Goal: Feedback & Contribution: Leave review/rating

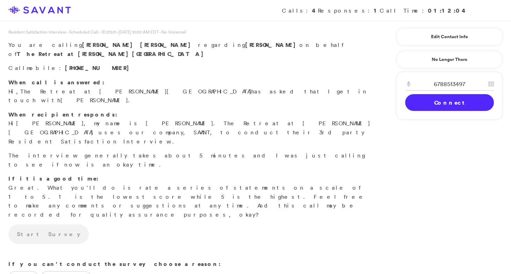
click at [419, 104] on link "Connect" at bounding box center [449, 102] width 89 height 17
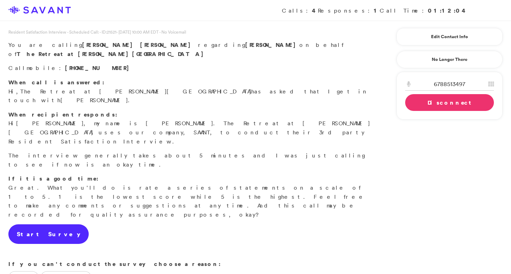
click at [38, 224] on link "Start Survey" at bounding box center [48, 234] width 80 height 20
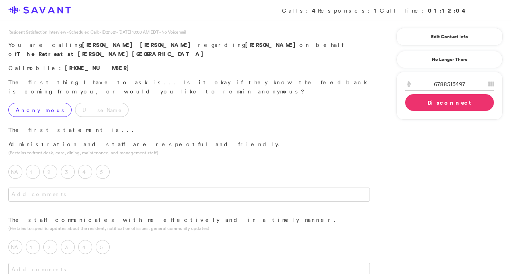
click at [30, 103] on label "Anonymous" at bounding box center [39, 110] width 63 height 14
click at [102, 165] on label "5" at bounding box center [103, 172] width 14 height 14
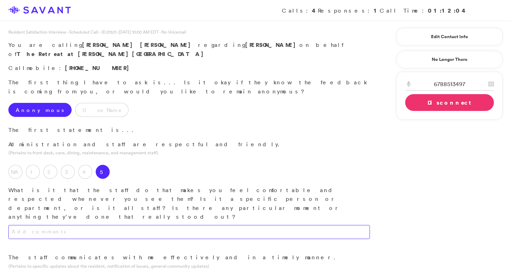
click at [95, 225] on textarea at bounding box center [189, 232] width 362 height 14
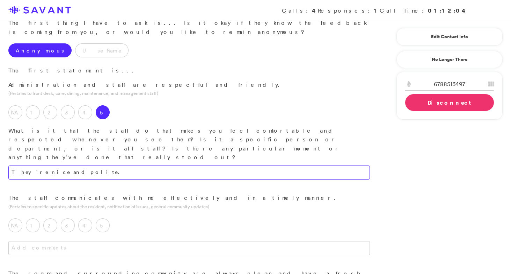
scroll to position [66, 0]
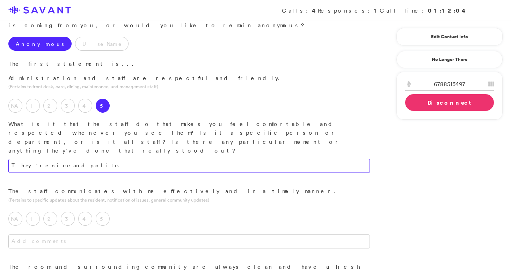
drag, startPoint x: 52, startPoint y: 130, endPoint x: 39, endPoint y: 129, distance: 12.6
click at [39, 159] on textarea "They're nice and polite." at bounding box center [189, 166] width 362 height 14
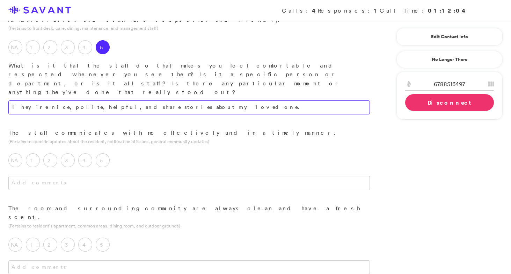
scroll to position [126, 0]
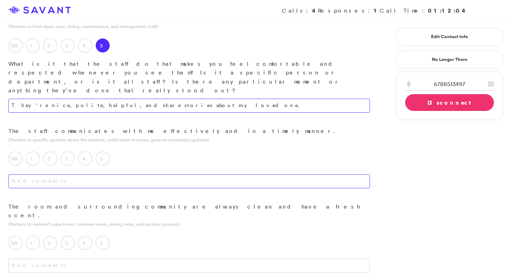
type textarea "They're nice, polite, helpful, and share stories about my loved one."
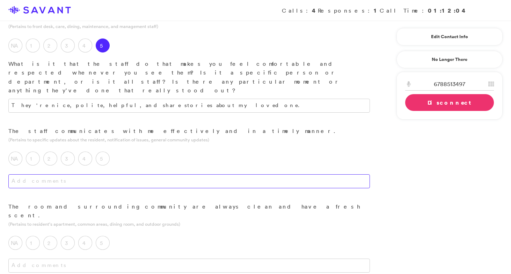
click at [130, 174] on textarea at bounding box center [189, 181] width 362 height 14
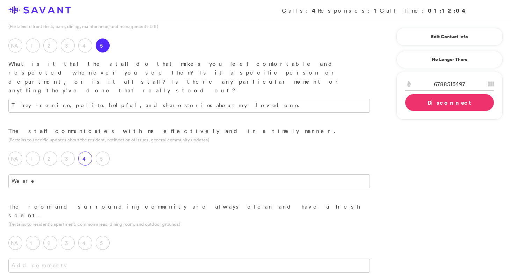
click at [83, 151] on label "4" at bounding box center [85, 158] width 14 height 14
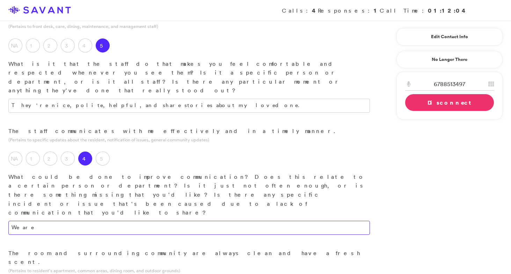
click at [77, 220] on textarea "We are" at bounding box center [189, 227] width 362 height 14
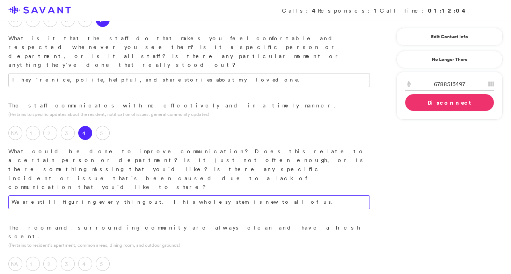
scroll to position [153, 0]
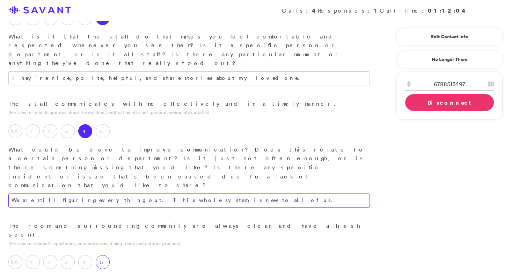
type textarea "We are still figuring everything out. This whole system is new to all of us."
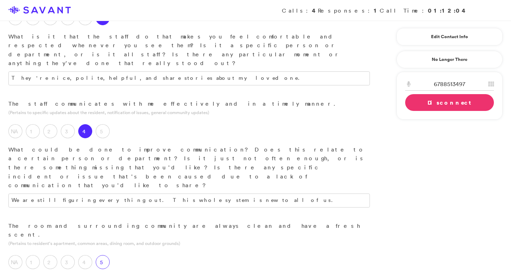
click at [104, 255] on label "5" at bounding box center [103, 262] width 14 height 14
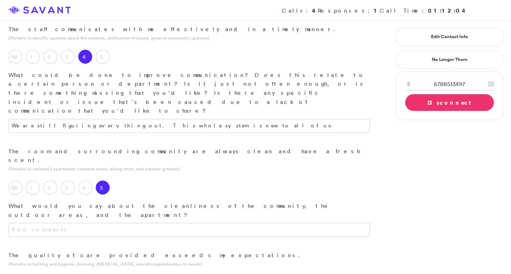
scroll to position [249, 0]
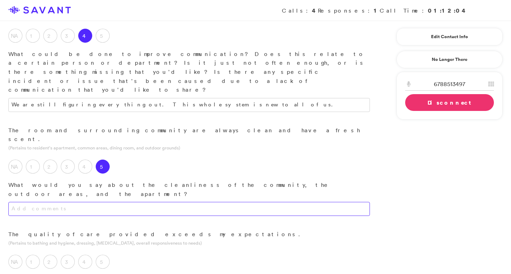
click at [137, 202] on textarea at bounding box center [189, 209] width 362 height 14
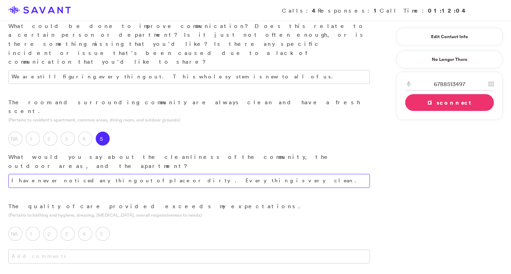
scroll to position [281, 0]
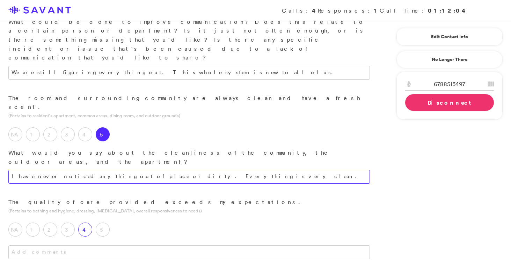
type textarea "I have never noticed anything out of place or dirty. Everything is very clean."
click at [85, 222] on label "4" at bounding box center [85, 229] width 14 height 14
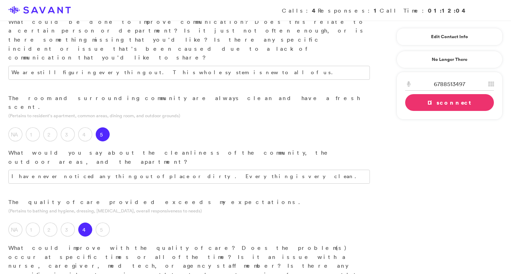
type textarea "I"
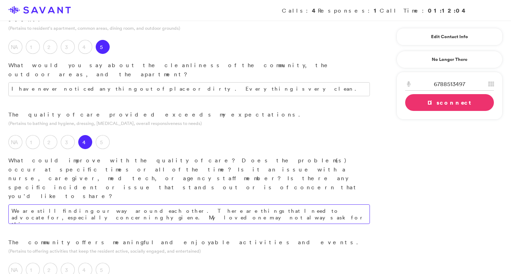
scroll to position [369, 0]
type textarea "We are still finding our way around each other. There are things that I need to…"
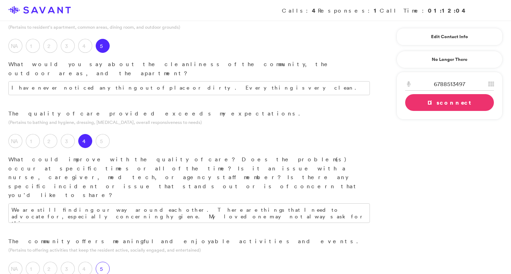
click at [103, 261] on label "5" at bounding box center [103, 268] width 14 height 14
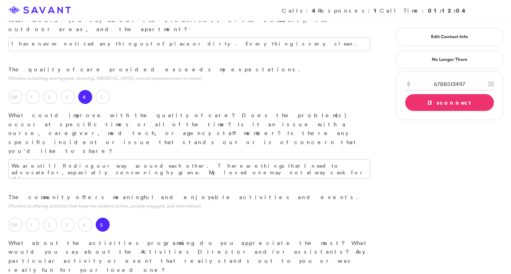
scroll to position [419, 0]
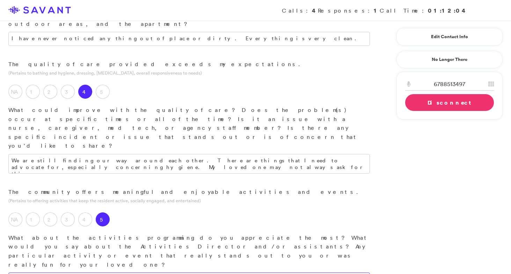
click at [165, 272] on textarea at bounding box center [189, 279] width 362 height 14
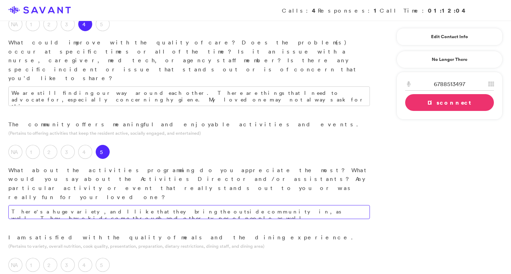
scroll to position [487, 0]
type textarea "There's a huge variety, and I like that they bring the outside community in, as…"
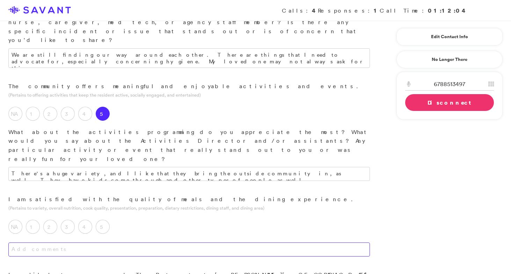
scroll to position [526, 0]
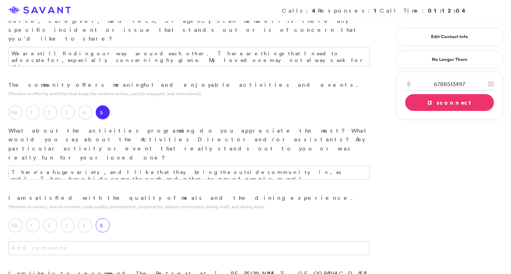
click at [107, 218] on label "5" at bounding box center [103, 225] width 14 height 14
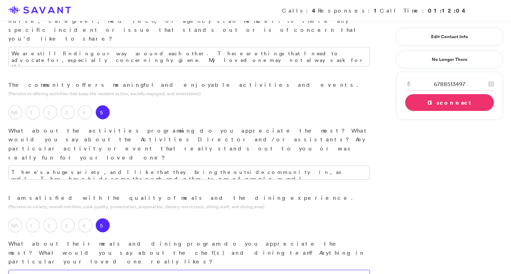
click at [105, 269] on textarea at bounding box center [189, 276] width 362 height 14
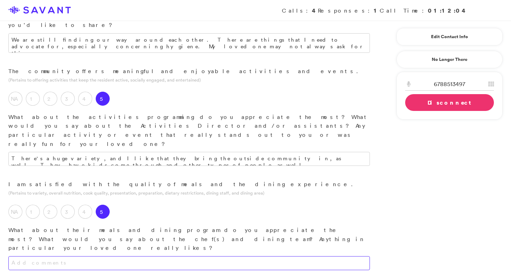
scroll to position [542, 0]
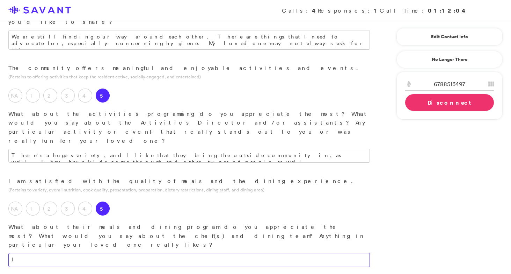
type textarea "I"
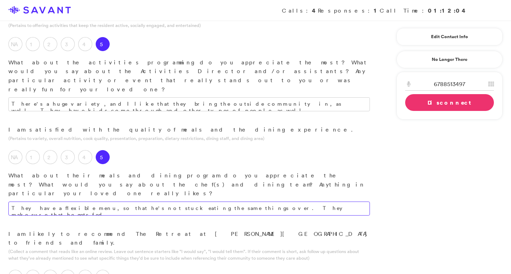
scroll to position [595, 0]
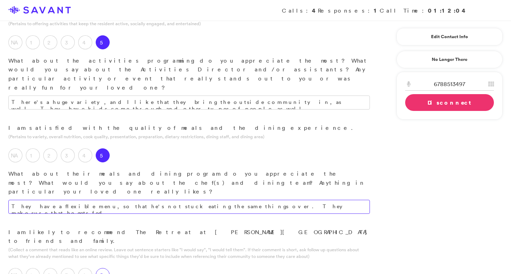
type textarea "They have a flexible menu, so that he's not stuck eating the same things over. …"
click at [104, 268] on label "5" at bounding box center [103, 275] width 14 height 14
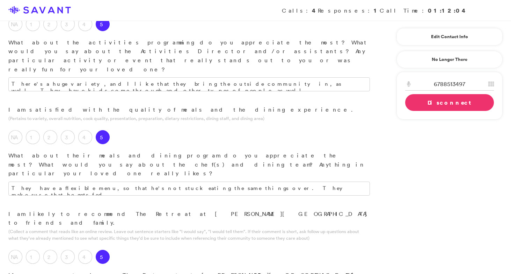
scroll to position [616, 0]
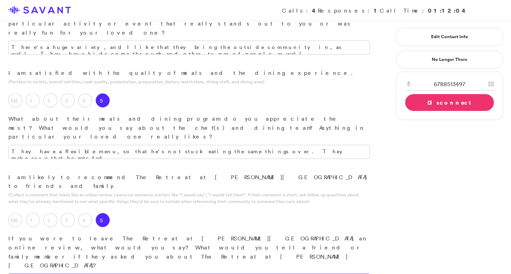
scroll to position [651, 0]
type textarea "It's definitely worth it to check it out to suit your loved one's needs. It wor…"
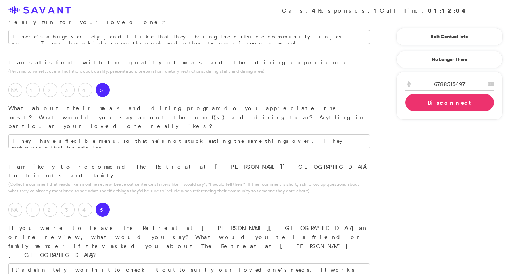
type textarea "I like how involved and how much oversight the staff has to ensure that my love…"
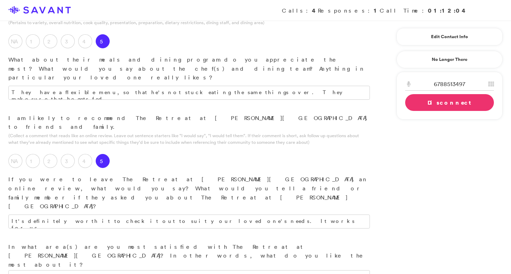
scroll to position [710, 0]
type textarea "Sometimes their communication, sometimes my loved one receives a package, and t…"
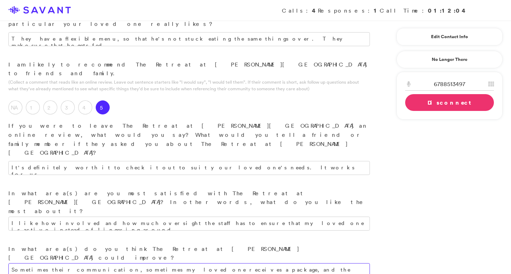
scroll to position [822, 0]
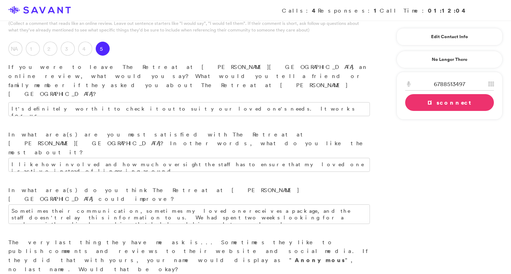
click at [435, 103] on link "Disconnect" at bounding box center [449, 102] width 89 height 17
